Goal: Browse casually

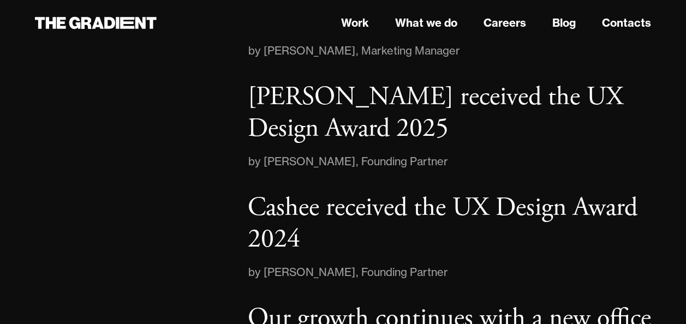
scroll to position [1740, 0]
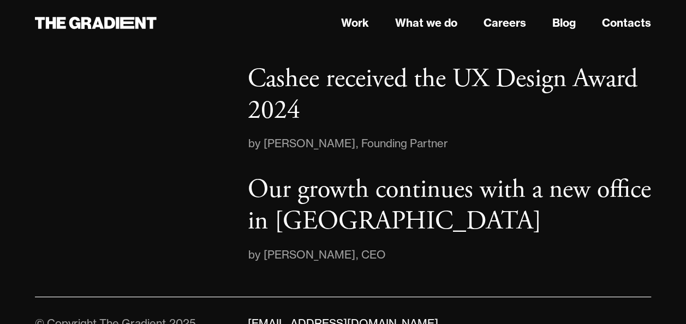
click at [384, 214] on div "Our growth continues with a new office in London by Denys Skrypnyk , CEO" at bounding box center [449, 218] width 403 height 89
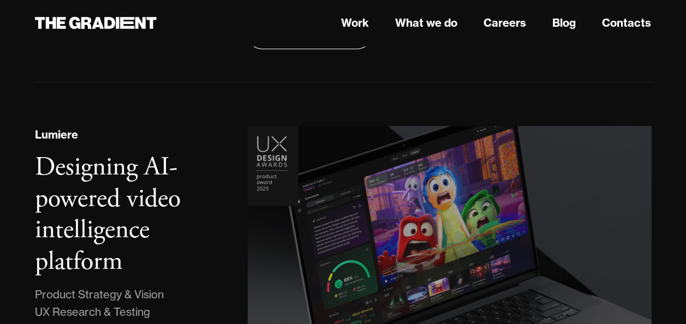
scroll to position [0, 0]
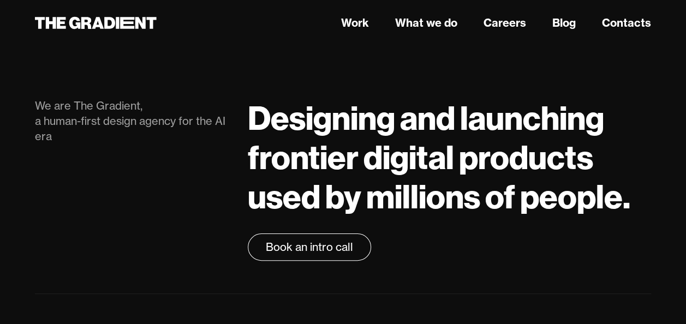
click at [372, 176] on h1 "Designing and launching frontier digital products used by millions of people." at bounding box center [449, 157] width 403 height 118
